Goal: Task Accomplishment & Management: Manage account settings

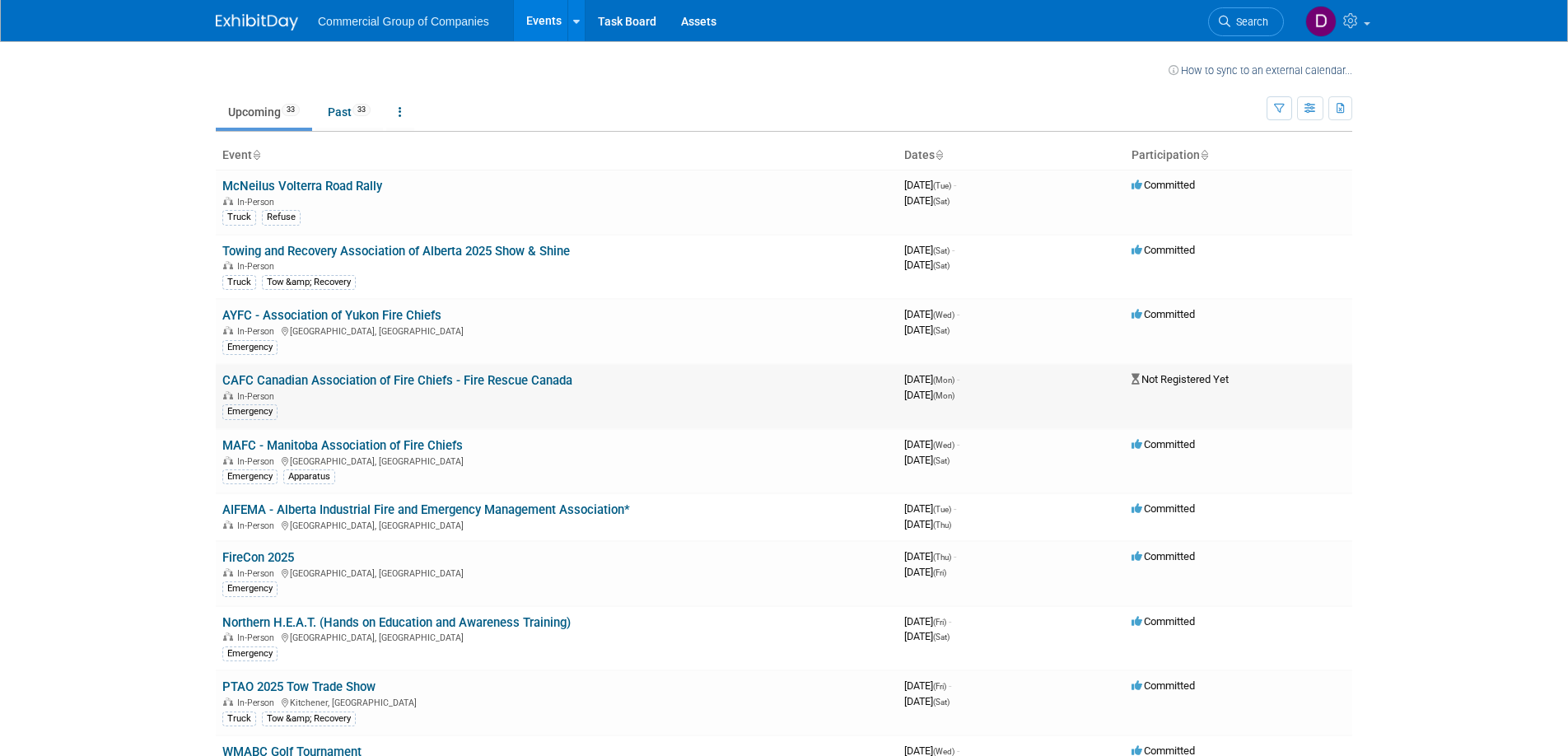
scroll to position [9, 0]
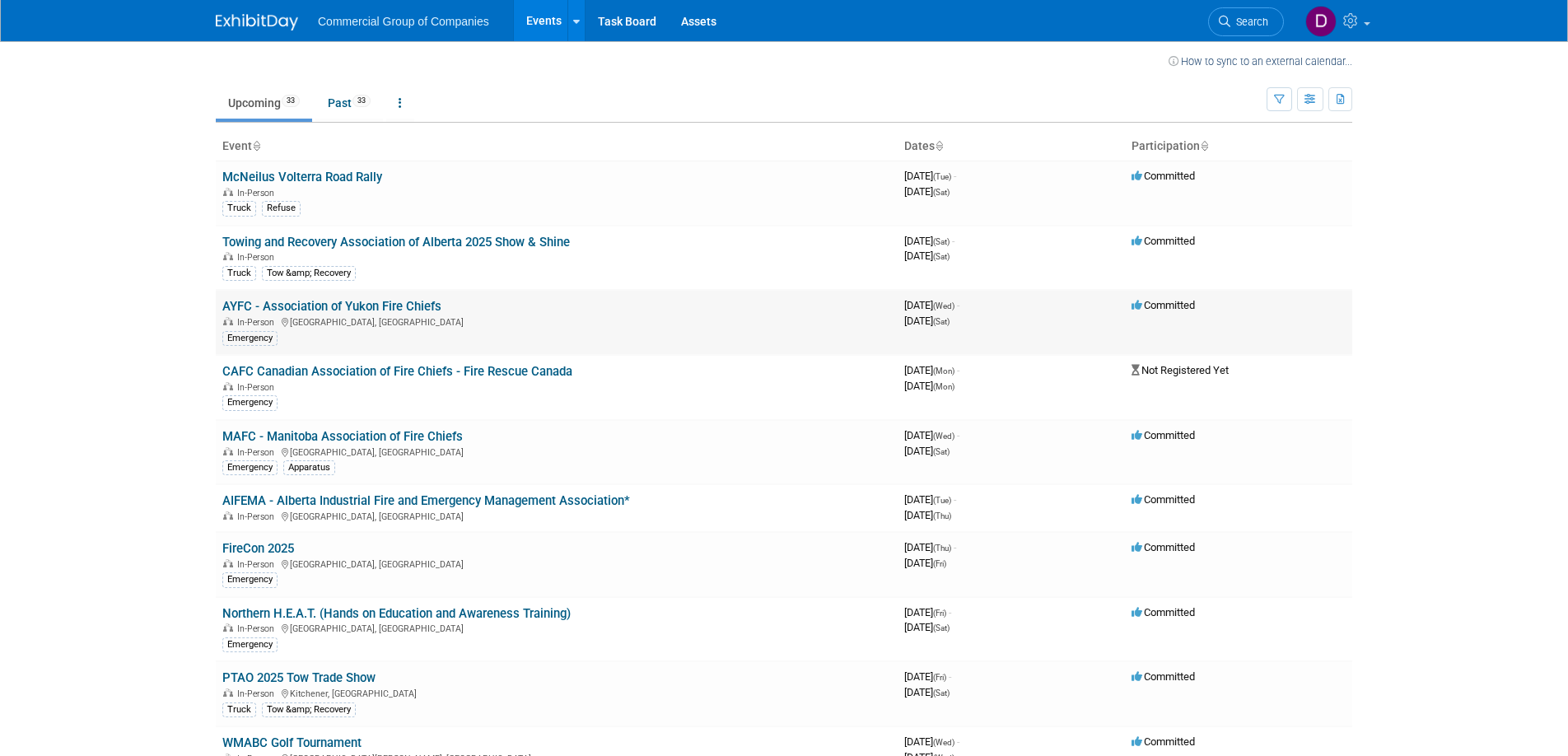
click at [402, 304] on link "AYFC - Association of Yukon Fire Chiefs" at bounding box center [332, 306] width 220 height 15
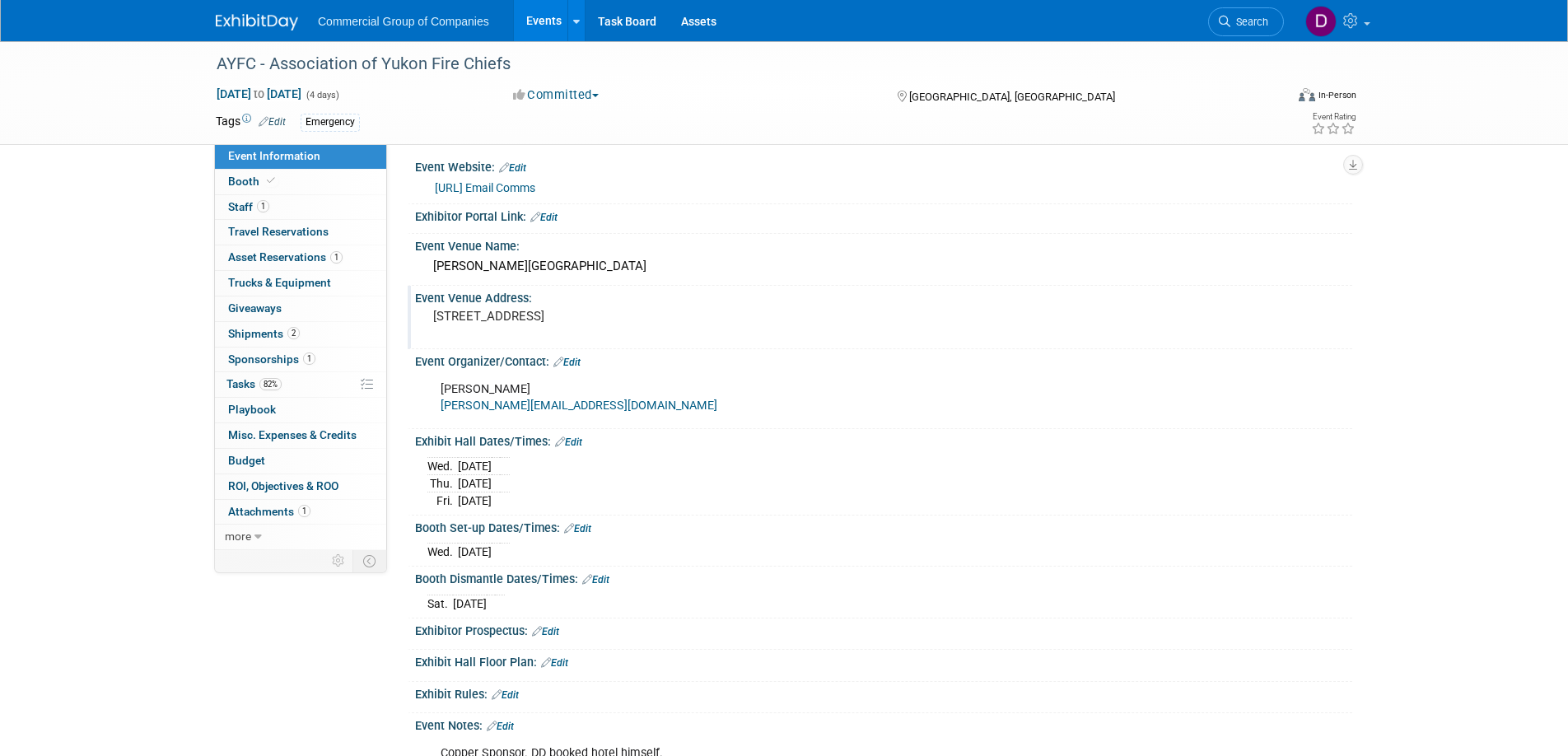
scroll to position [9, 0]
click at [262, 334] on span "Shipments 2" at bounding box center [264, 333] width 72 height 13
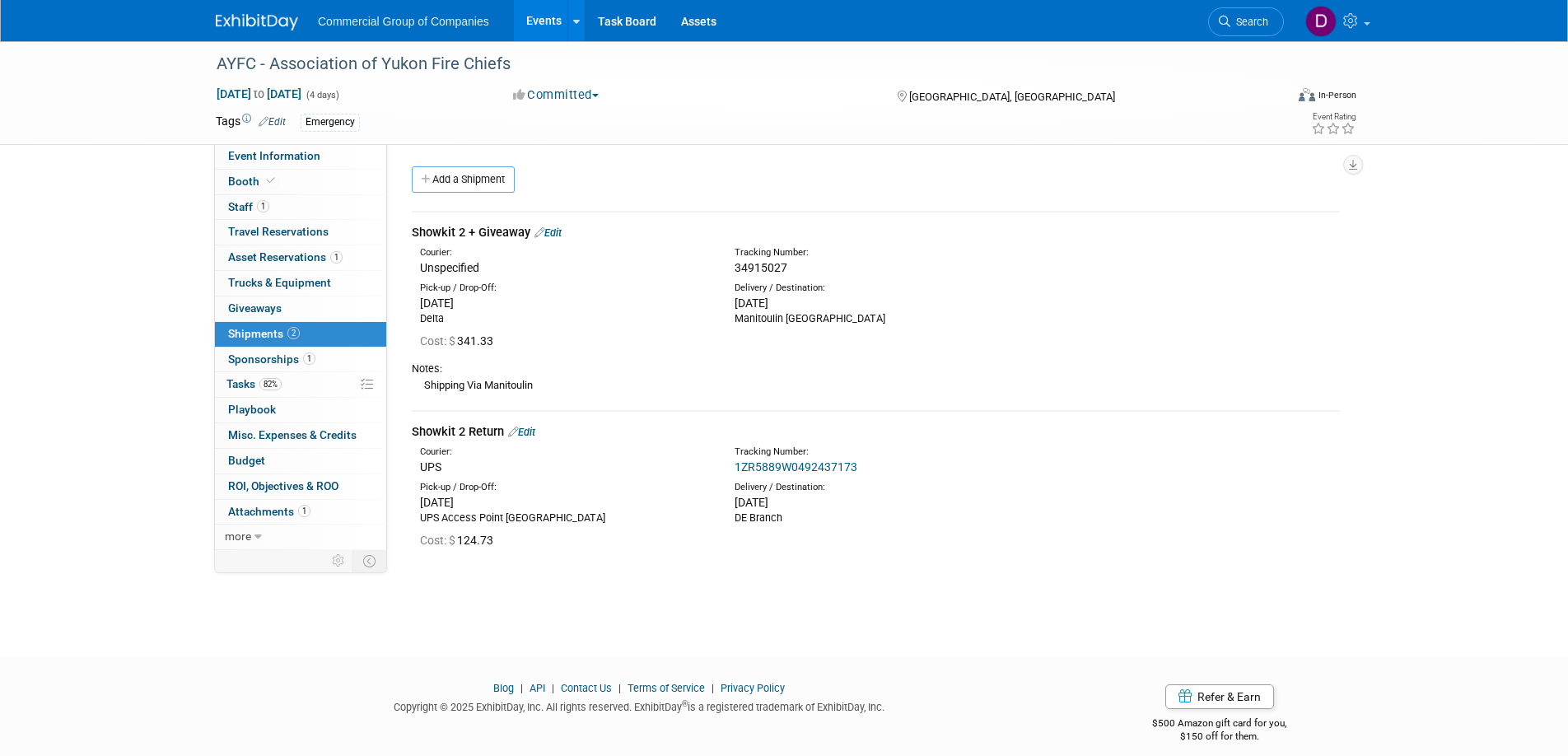
scroll to position [16, 0]
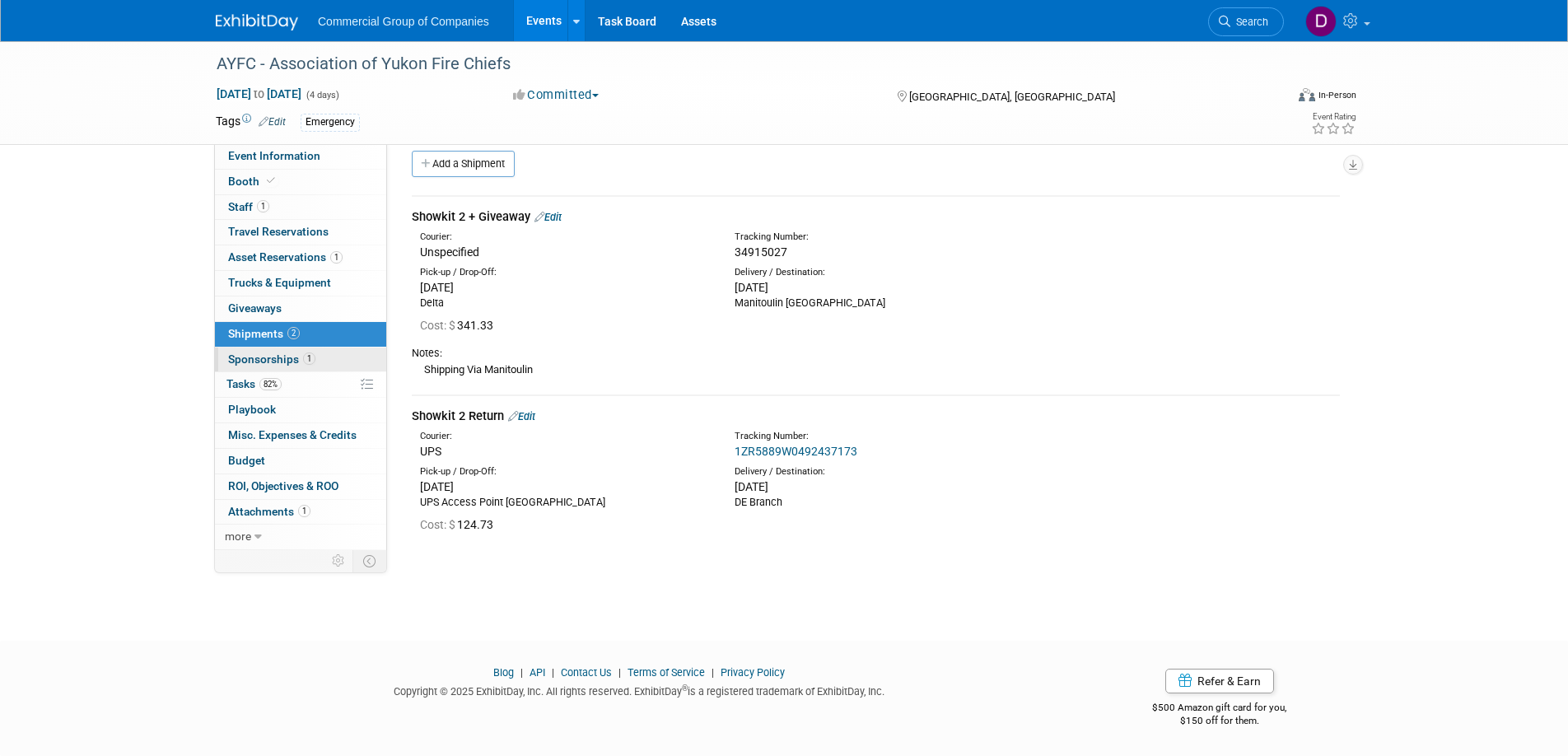
click at [285, 360] on span "Sponsorships 1" at bounding box center [272, 358] width 88 height 13
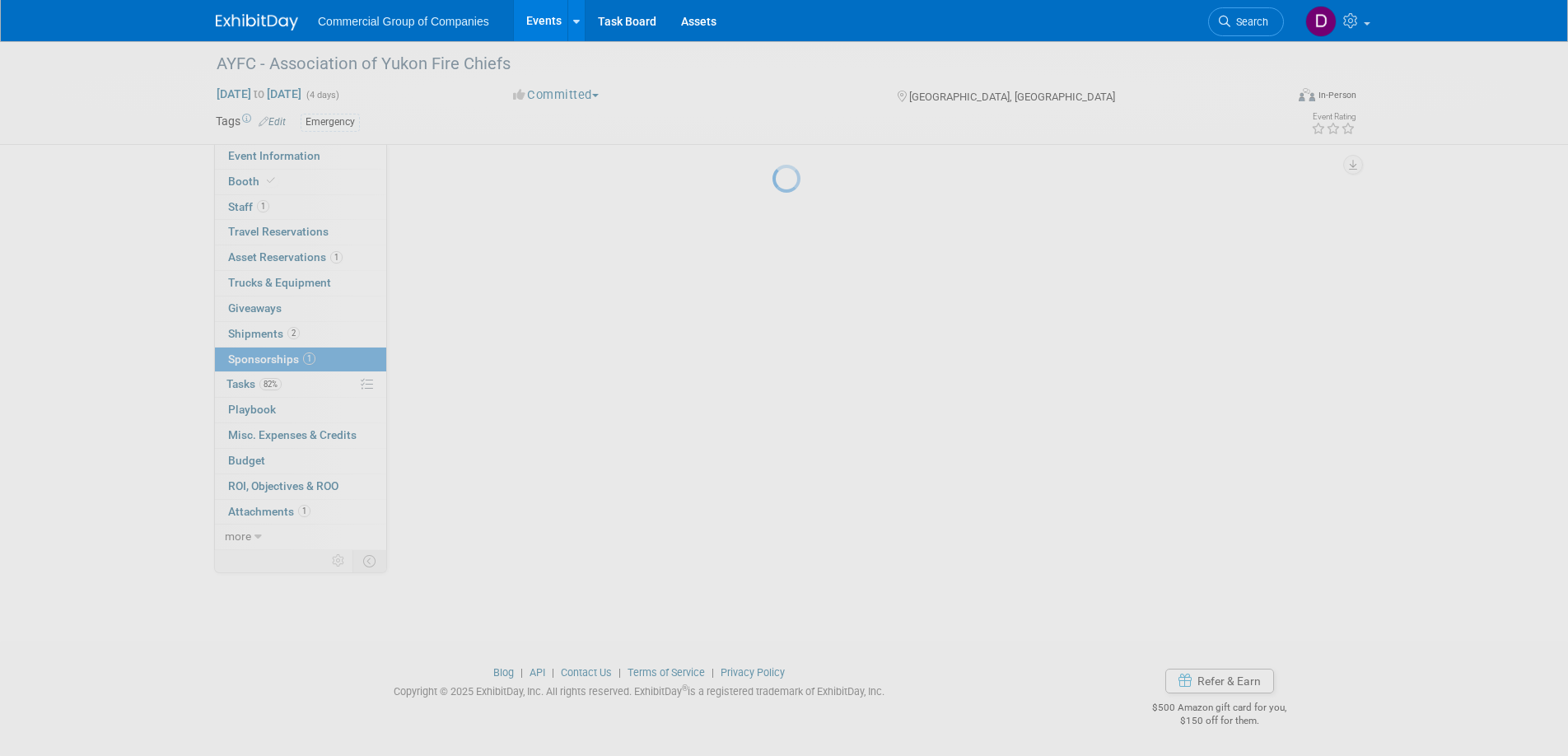
scroll to position [0, 0]
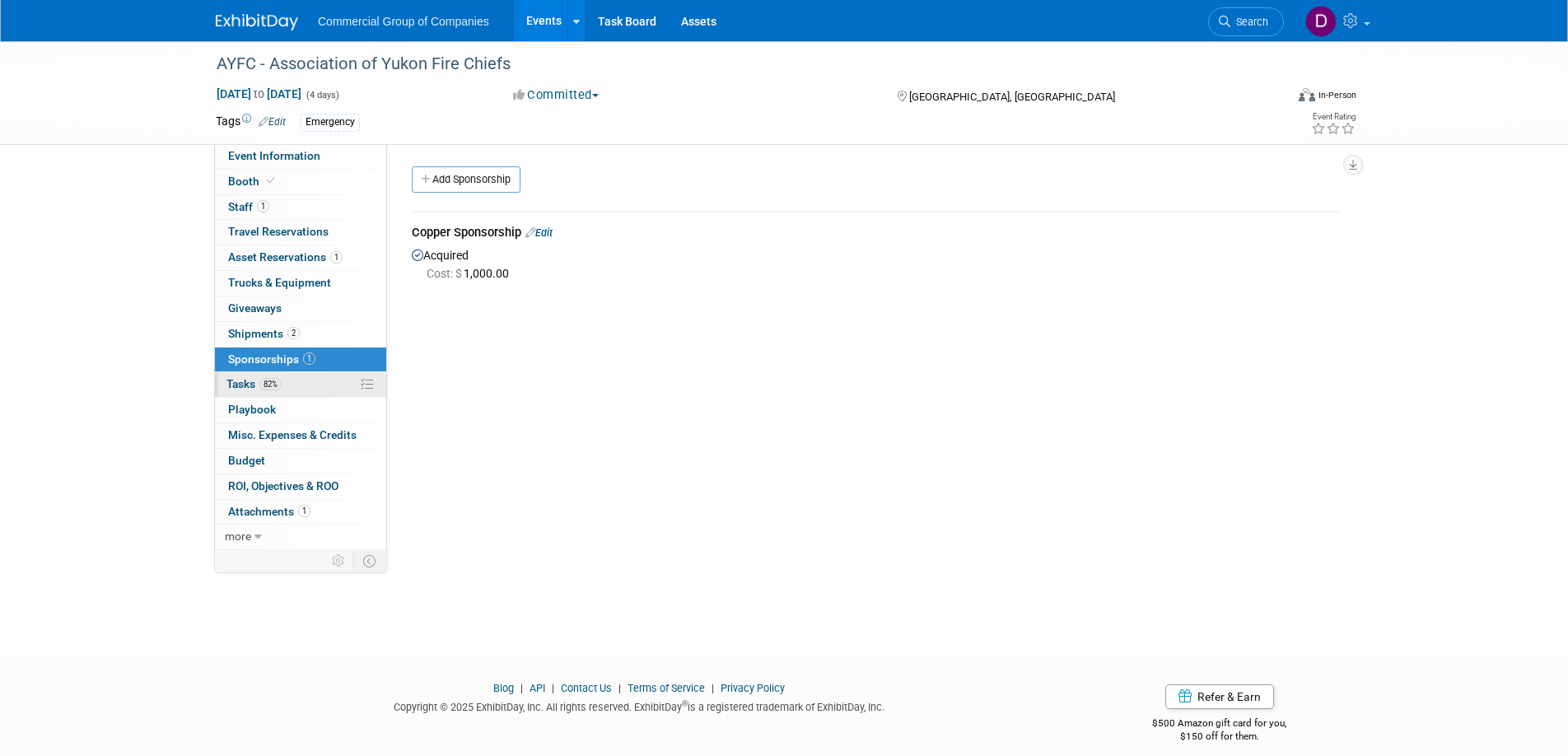
click at [240, 385] on span "Tasks 82%" at bounding box center [254, 383] width 55 height 13
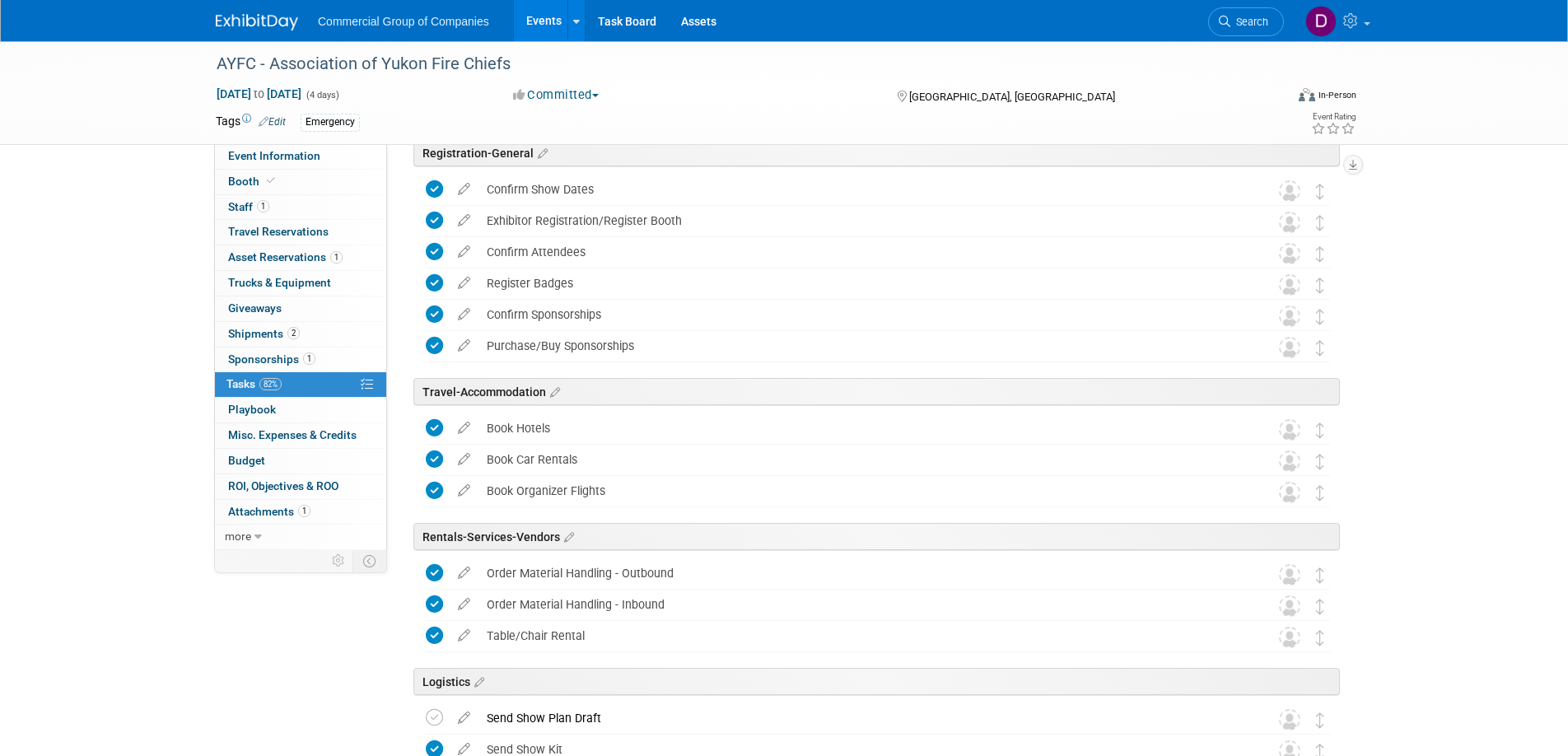
scroll to position [137, 0]
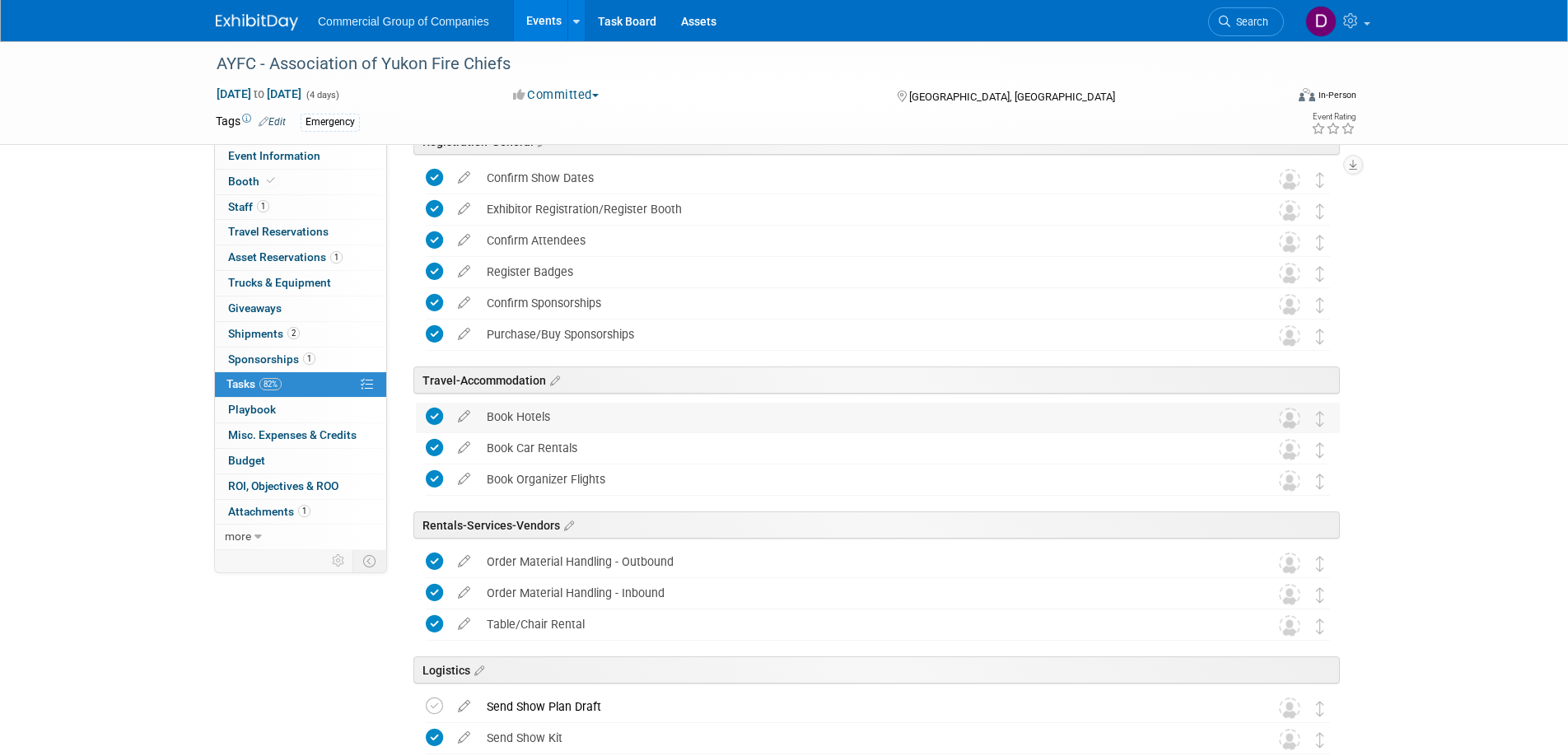
click at [435, 414] on icon at bounding box center [435, 416] width 18 height 18
click at [434, 414] on icon at bounding box center [435, 416] width 18 height 18
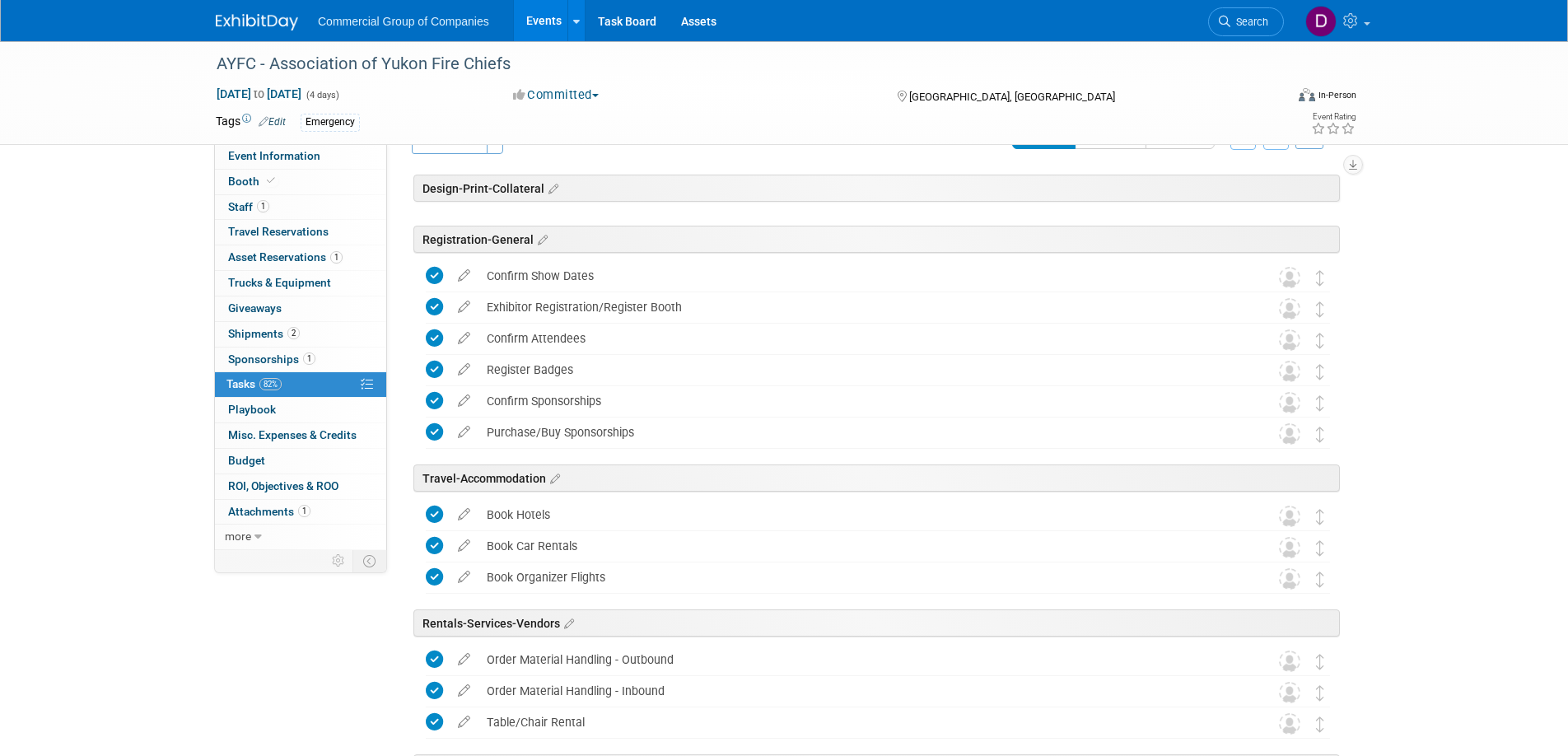
scroll to position [0, 0]
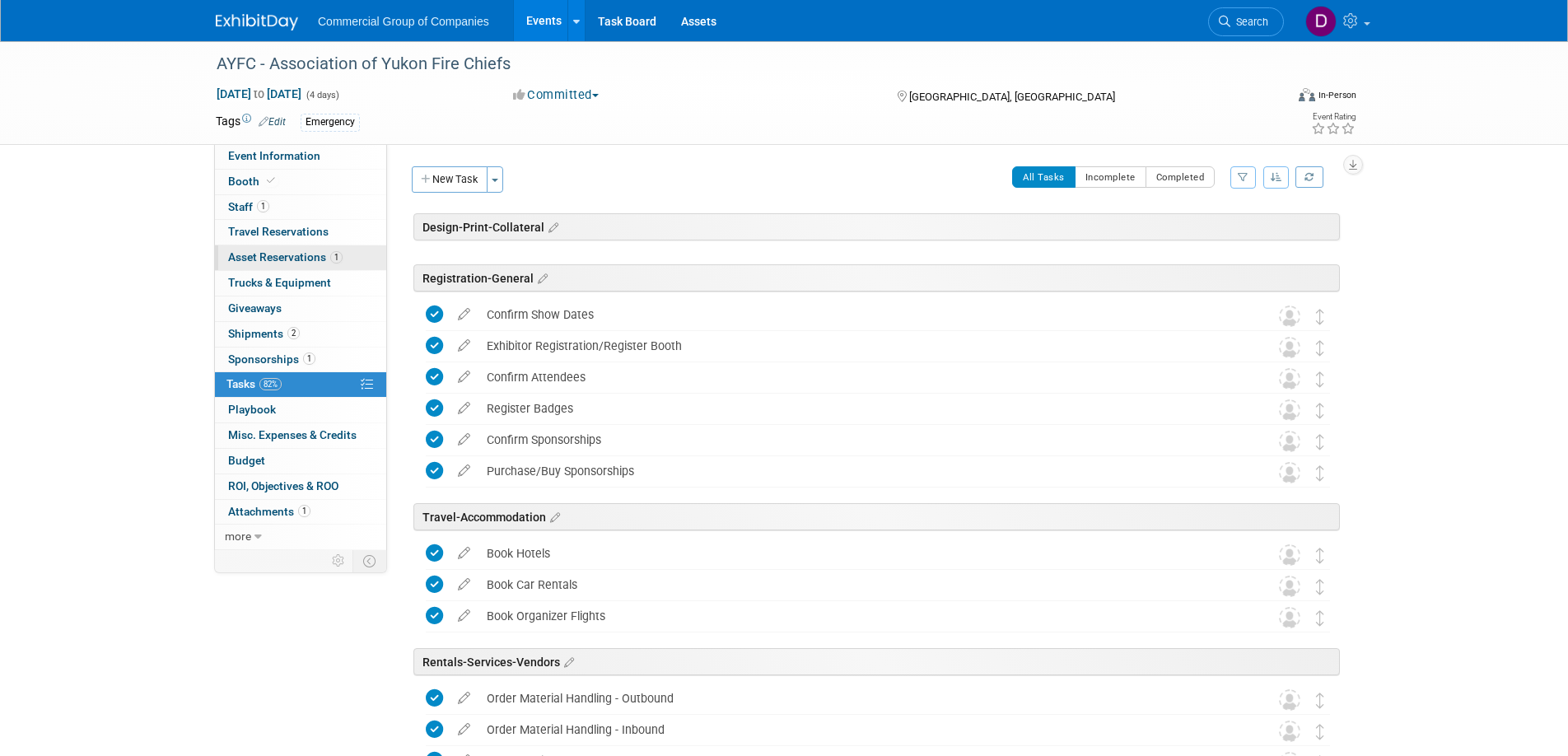
click at [275, 257] on span "Asset Reservations 1" at bounding box center [285, 256] width 114 height 13
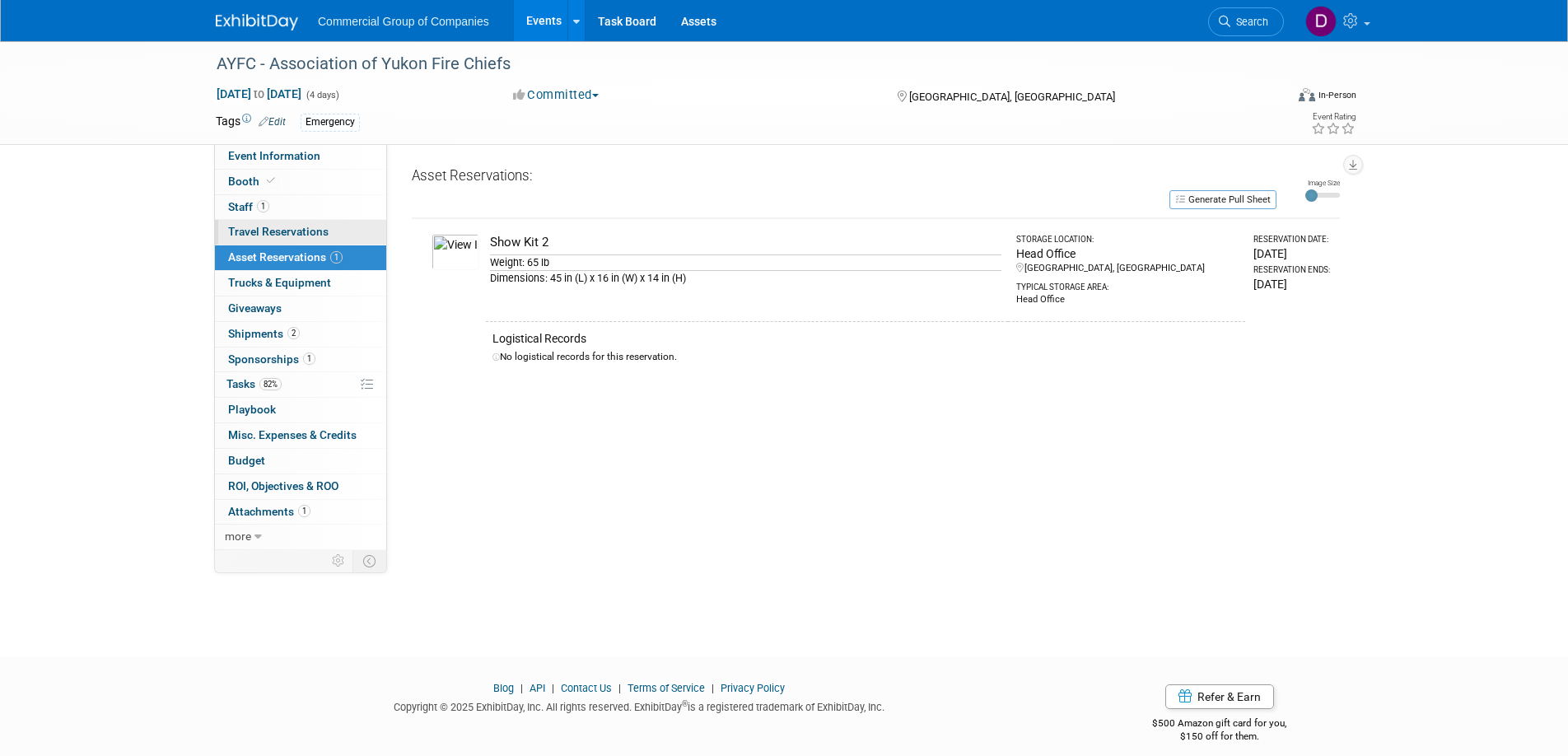
click at [249, 234] on span "Travel Reservations 0" at bounding box center [279, 230] width 100 height 13
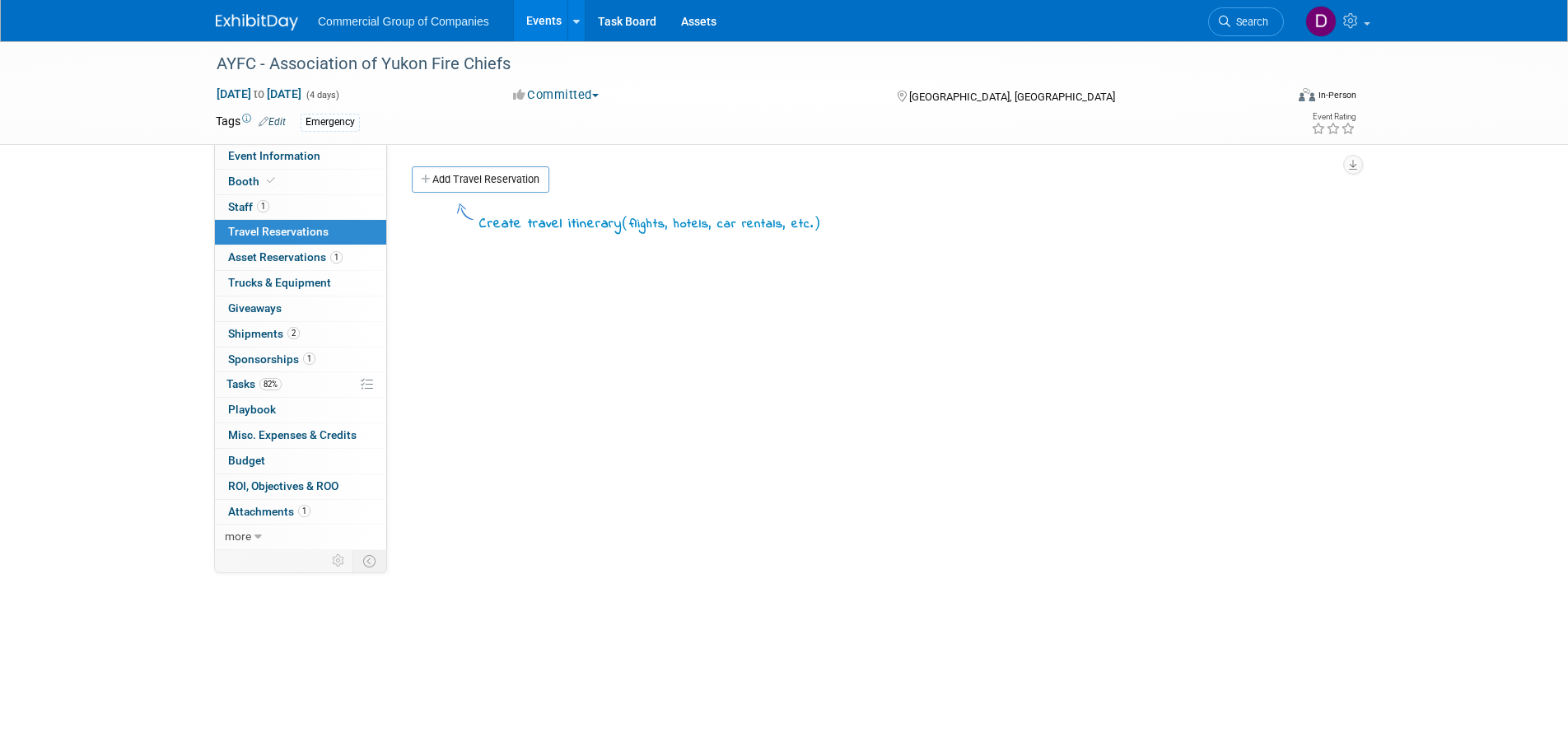
click at [490, 179] on link "Add Travel Reservation" at bounding box center [480, 179] width 138 height 27
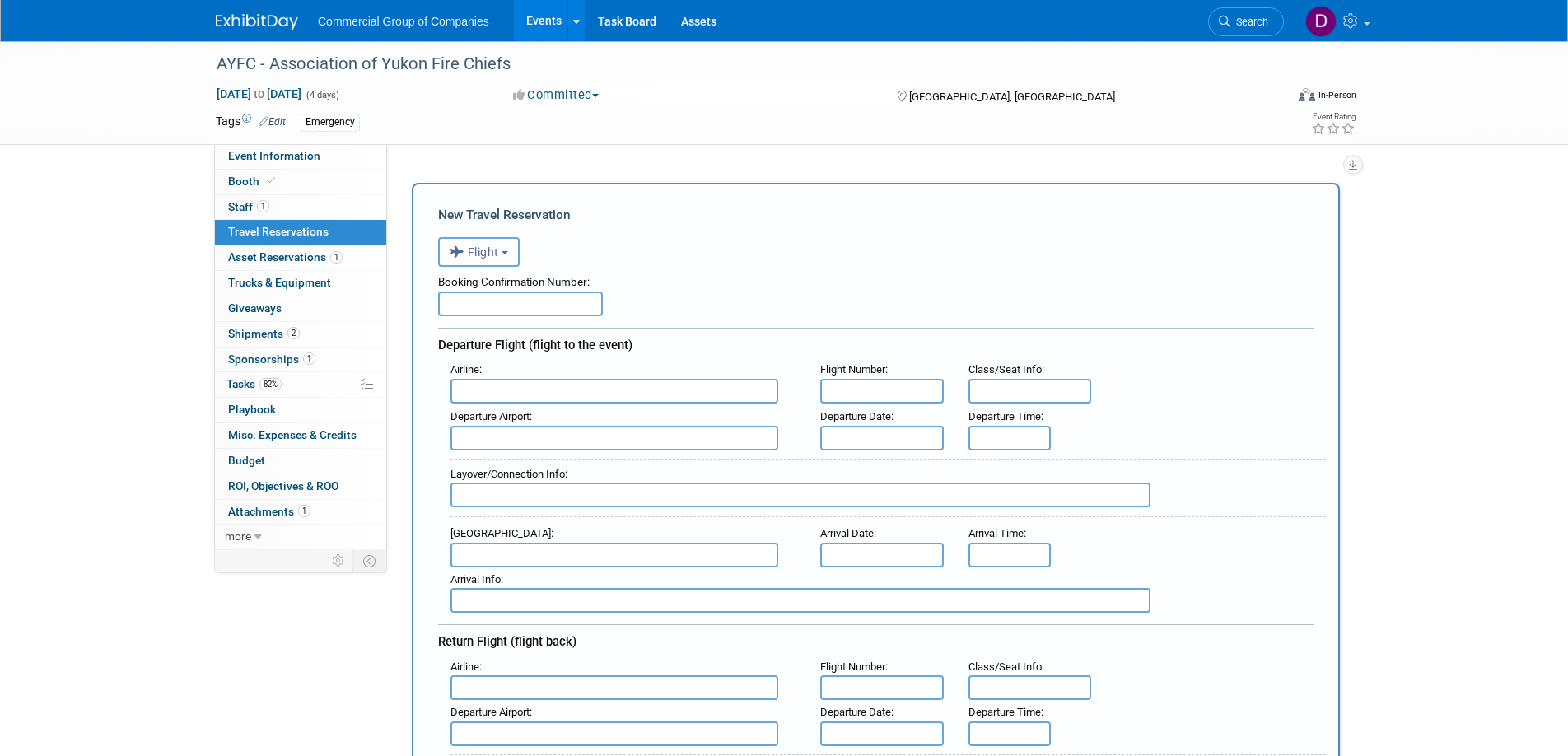
click at [276, 230] on span "Travel Reservations 0" at bounding box center [279, 230] width 100 height 13
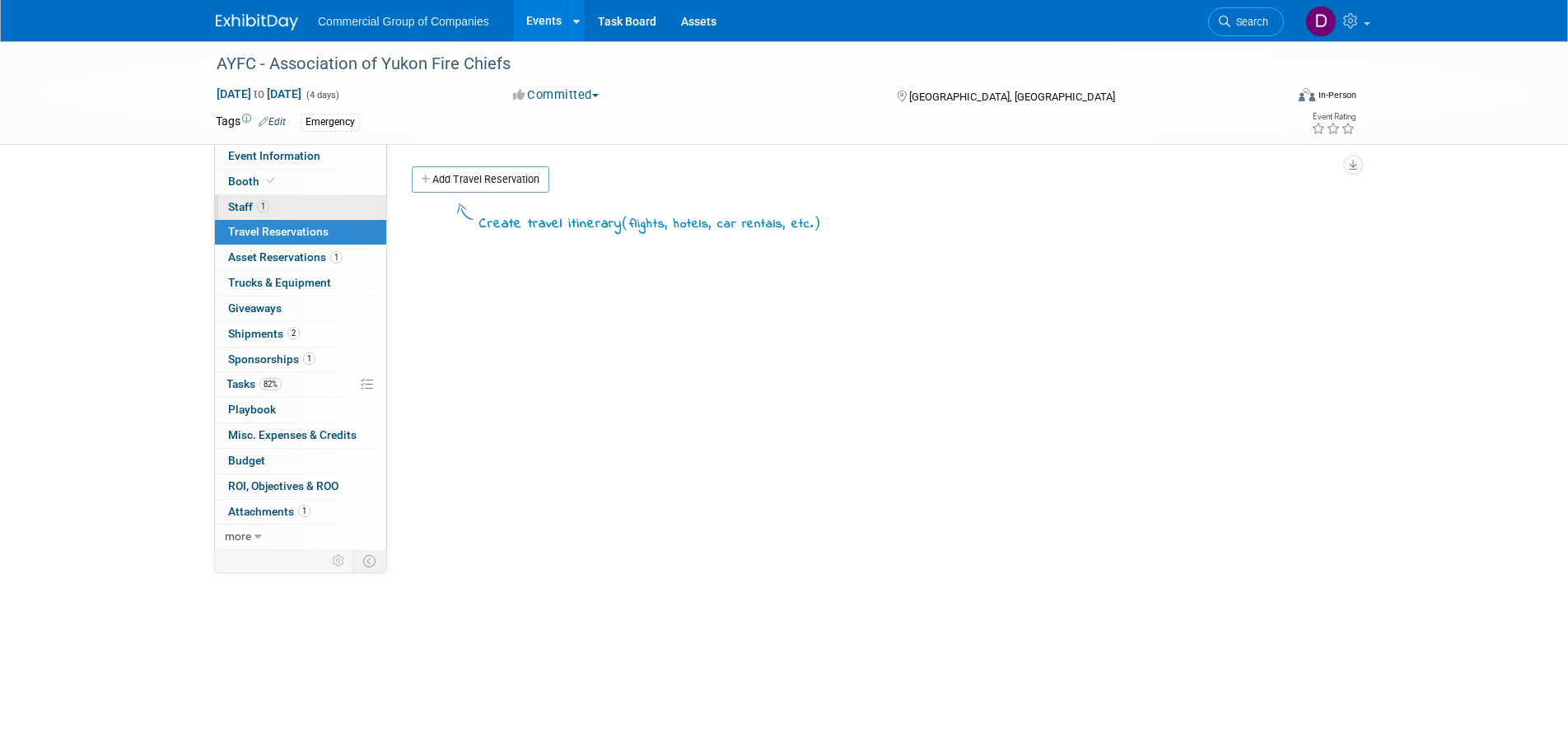
click at [252, 203] on span "Staff 1" at bounding box center [249, 206] width 41 height 13
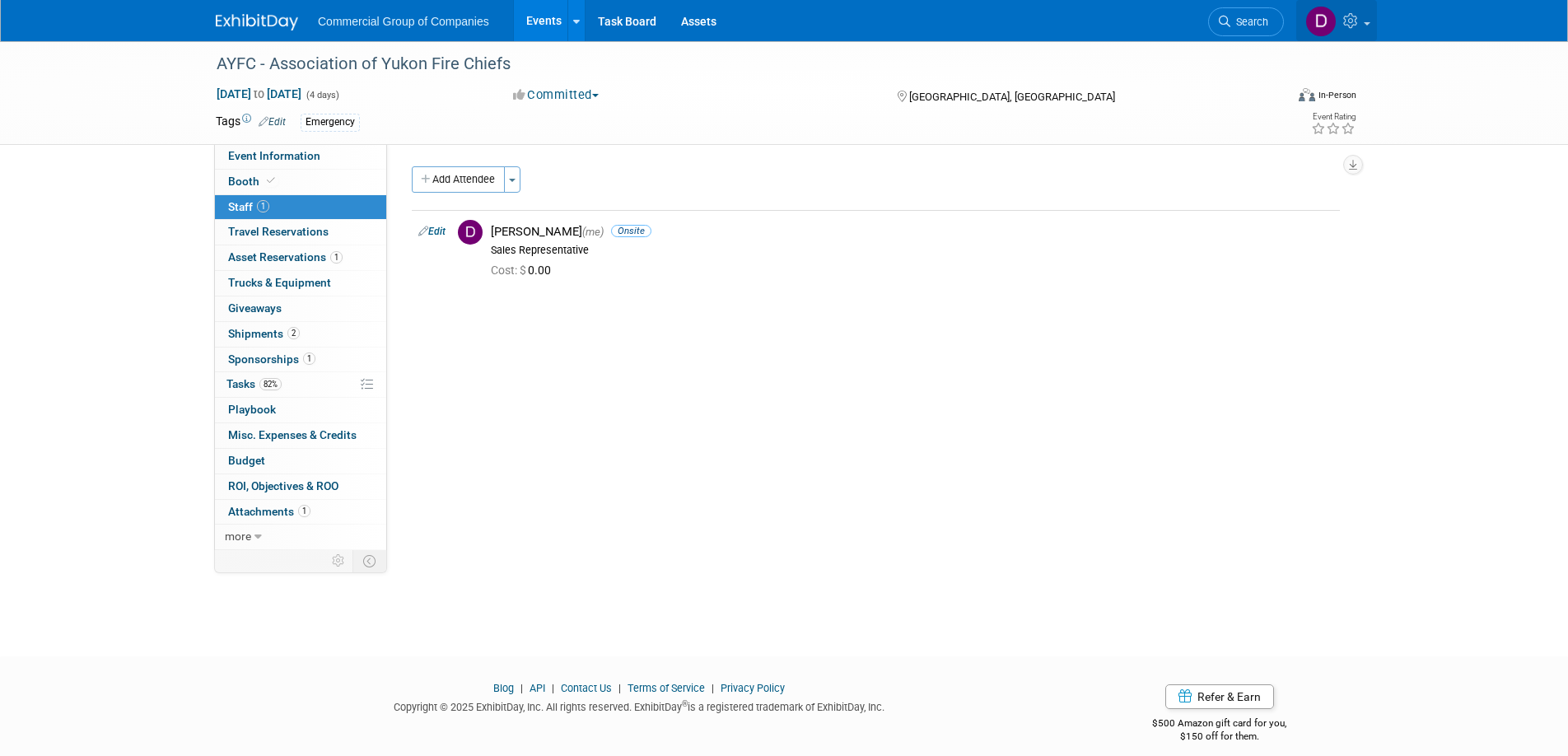
click at [1366, 24] on span at bounding box center [1367, 24] width 7 height 3
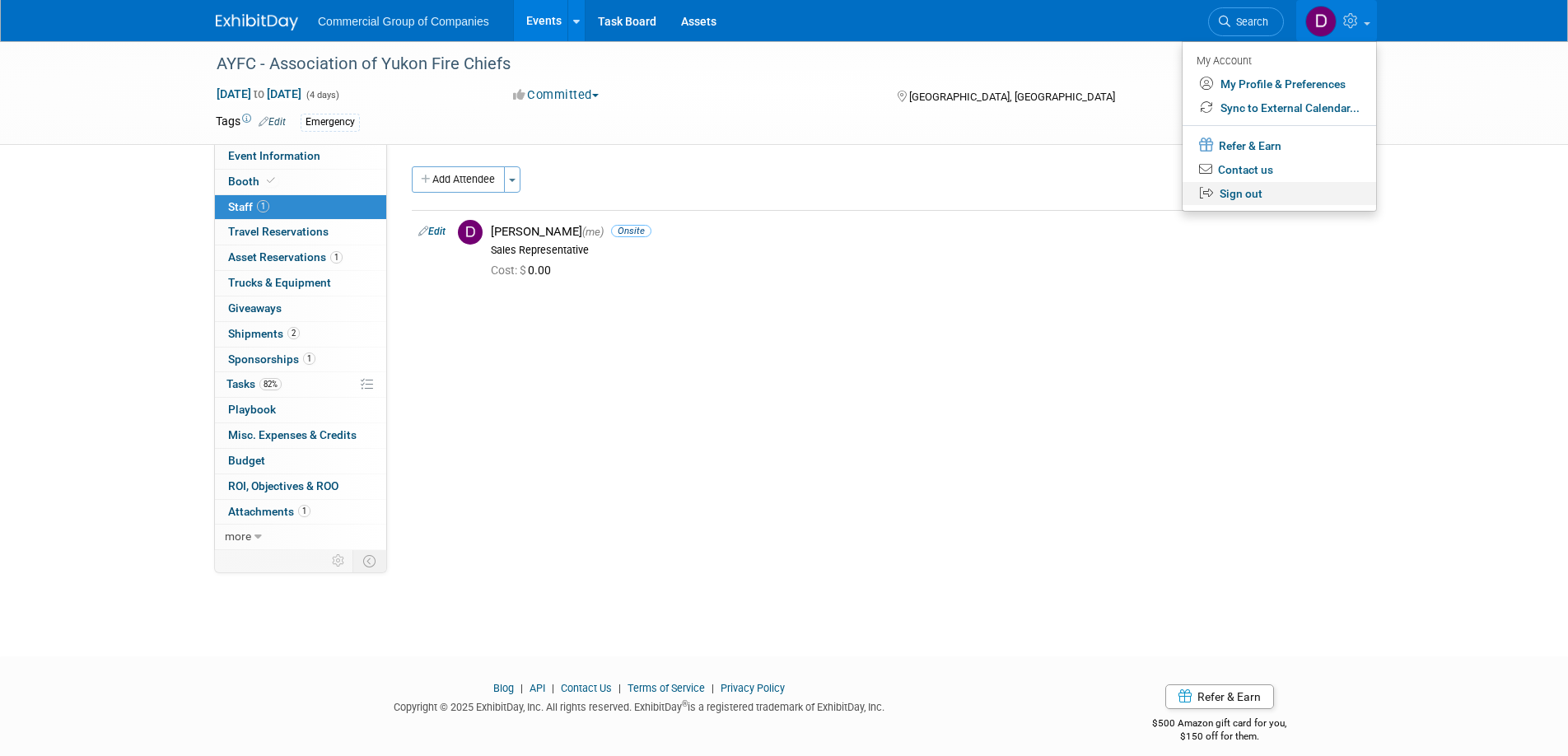
click at [1245, 189] on link "Sign out" at bounding box center [1280, 194] width 194 height 24
